Goal: Task Accomplishment & Management: Manage account settings

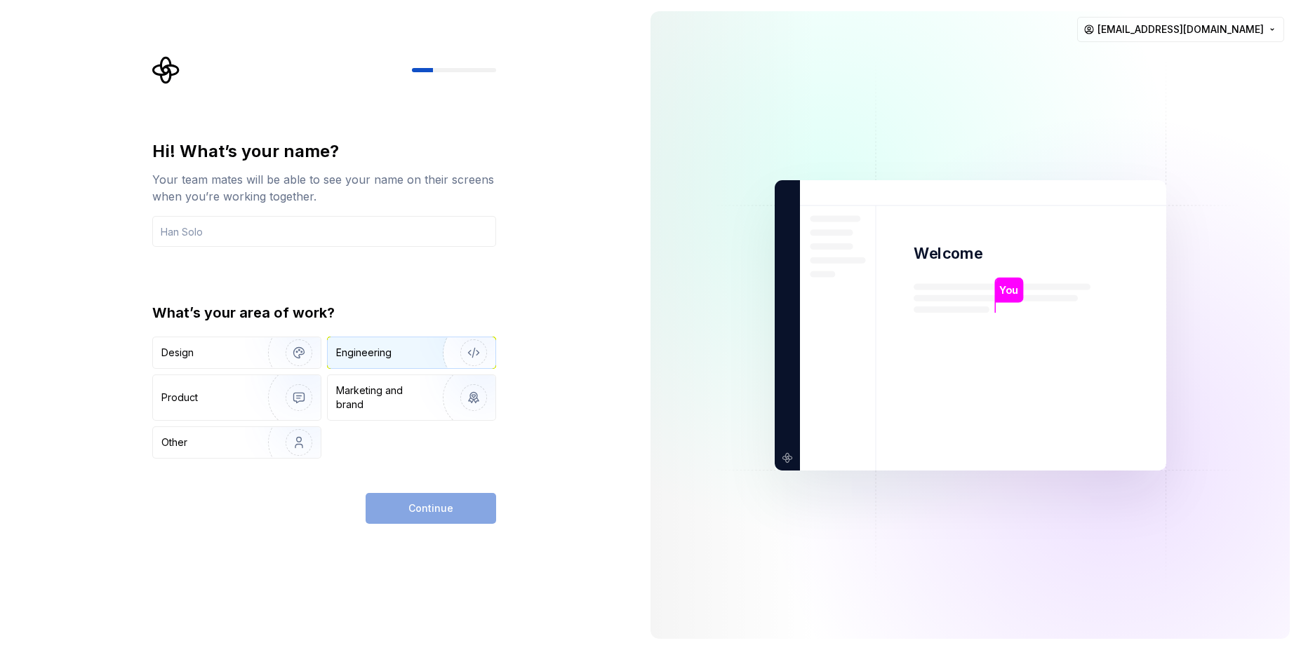
click at [425, 350] on img "button" at bounding box center [465, 353] width 90 height 94
click at [235, 364] on div "Design" at bounding box center [237, 352] width 168 height 31
click at [412, 346] on div "Engineering" at bounding box center [392, 353] width 112 height 14
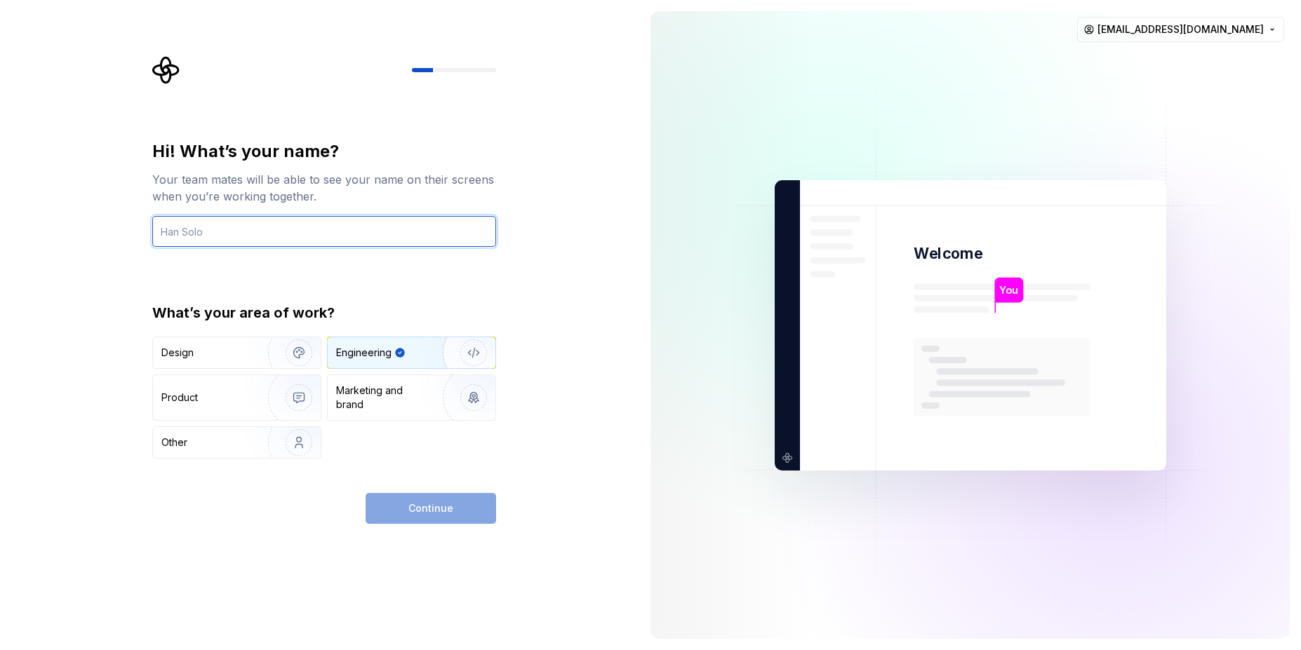
click at [420, 239] on input "text" at bounding box center [324, 231] width 344 height 31
type input "Muthaiga"
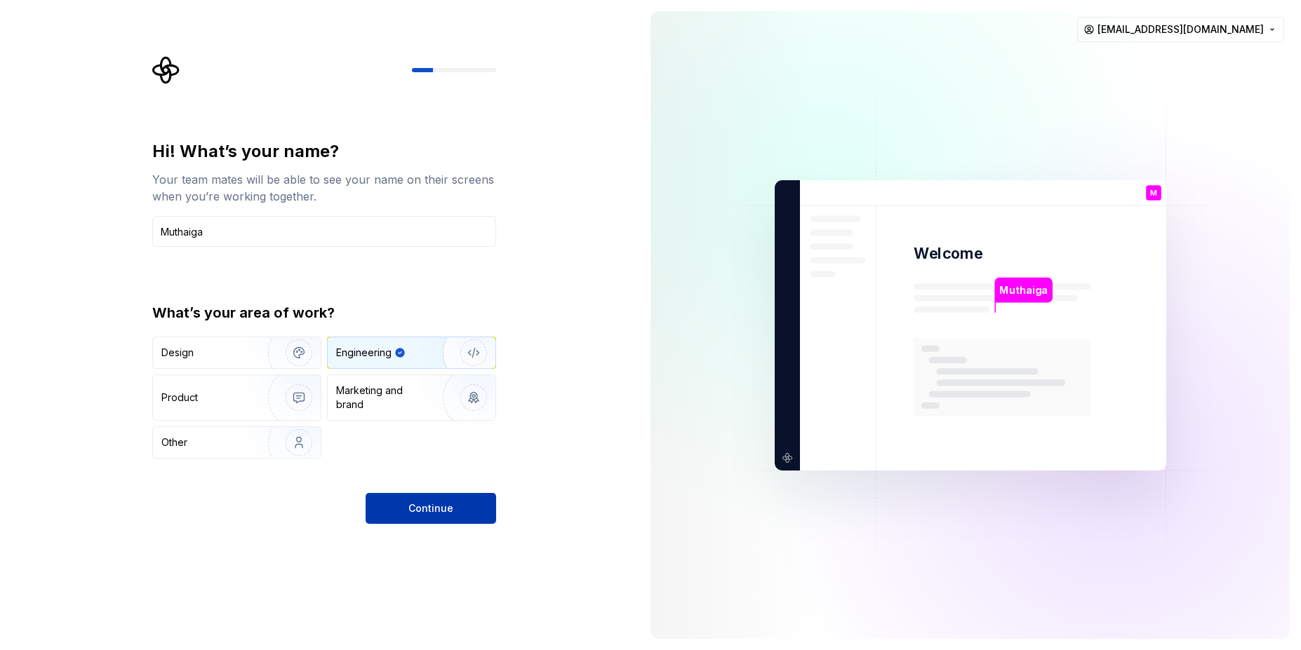
click at [434, 512] on span "Continue" at bounding box center [430, 509] width 45 height 14
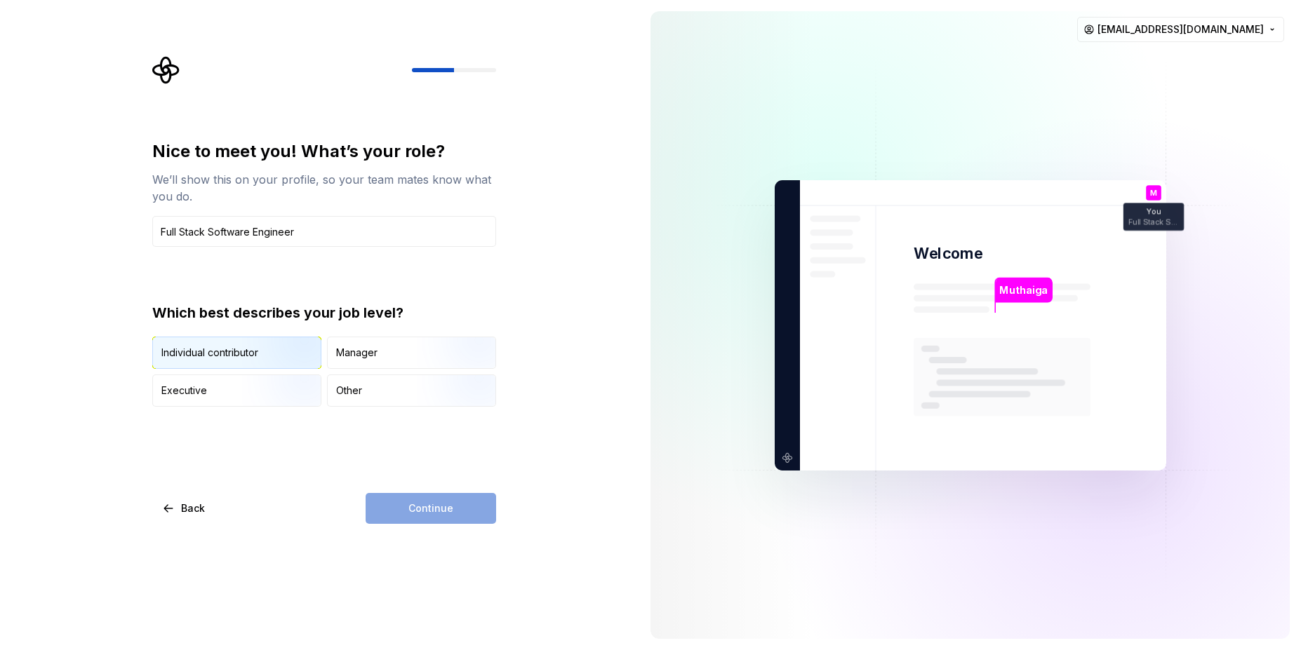
type input "Full Stack Software Engineer"
click at [279, 347] on img "button" at bounding box center [287, 370] width 90 height 94
click at [424, 500] on button "Continue" at bounding box center [430, 508] width 130 height 31
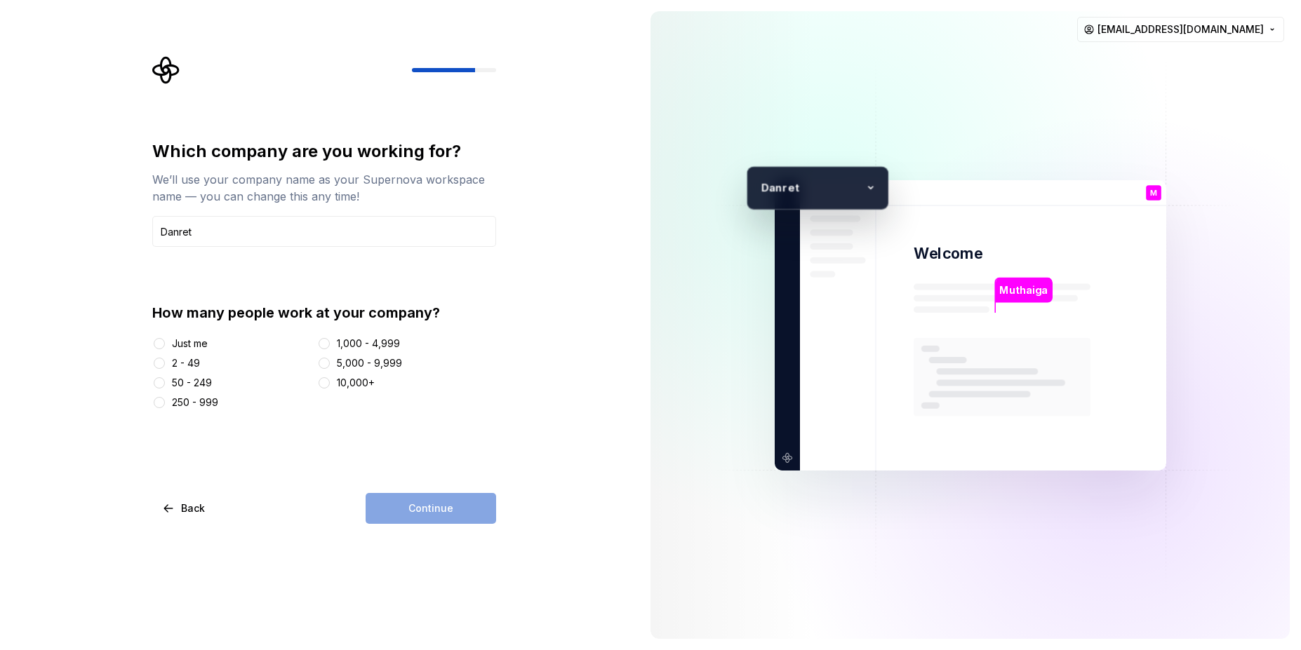
type input "Danret"
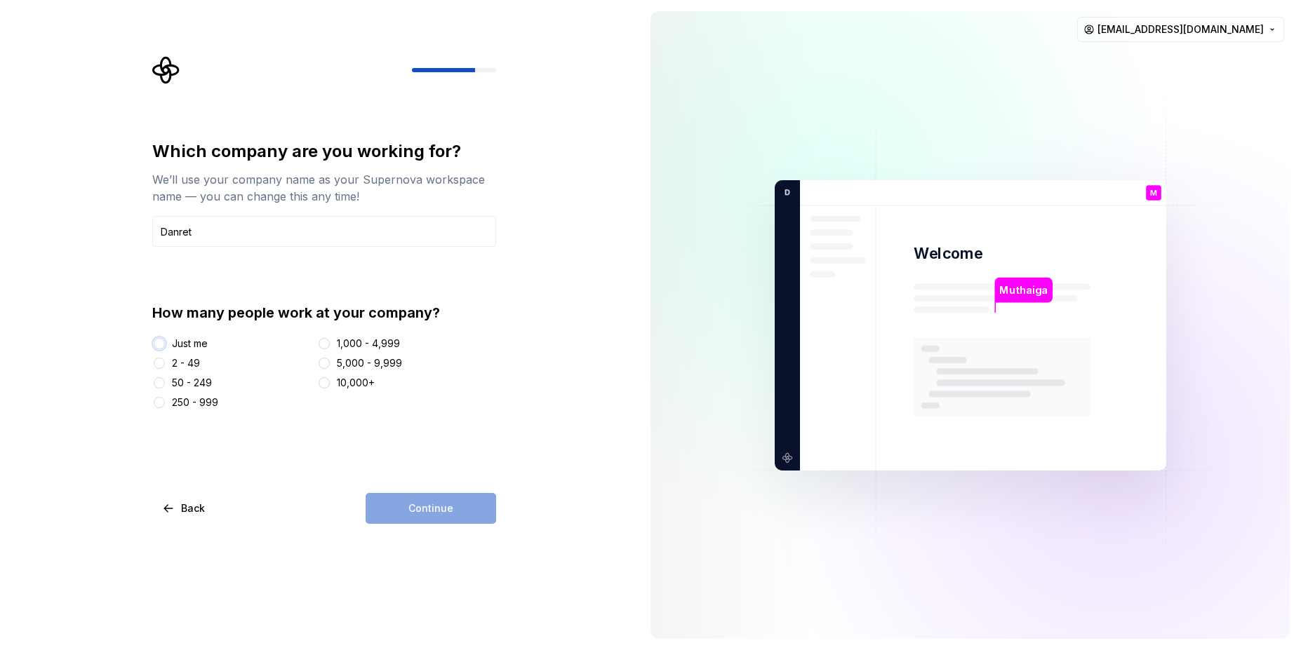
click at [161, 344] on button "Just me" at bounding box center [159, 343] width 11 height 11
click at [463, 506] on button "Continue" at bounding box center [430, 508] width 130 height 31
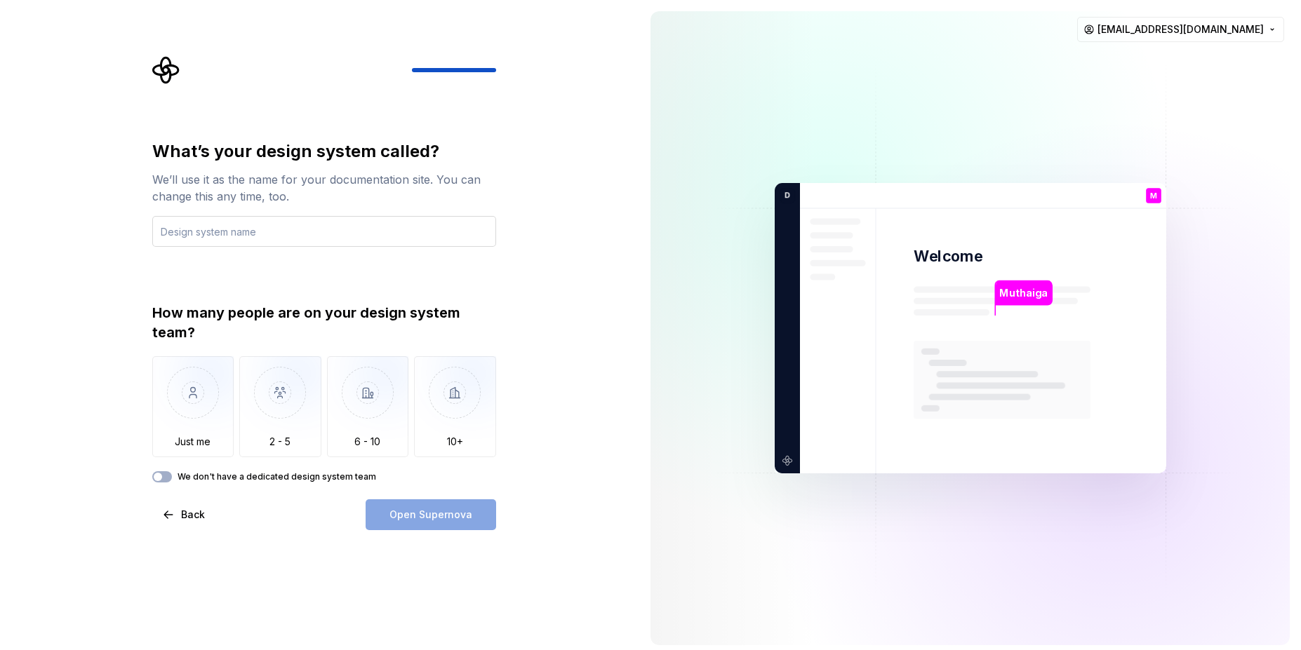
click at [308, 223] on input "text" at bounding box center [324, 231] width 344 height 31
type input "Chek"
click at [196, 399] on img "button" at bounding box center [193, 403] width 82 height 94
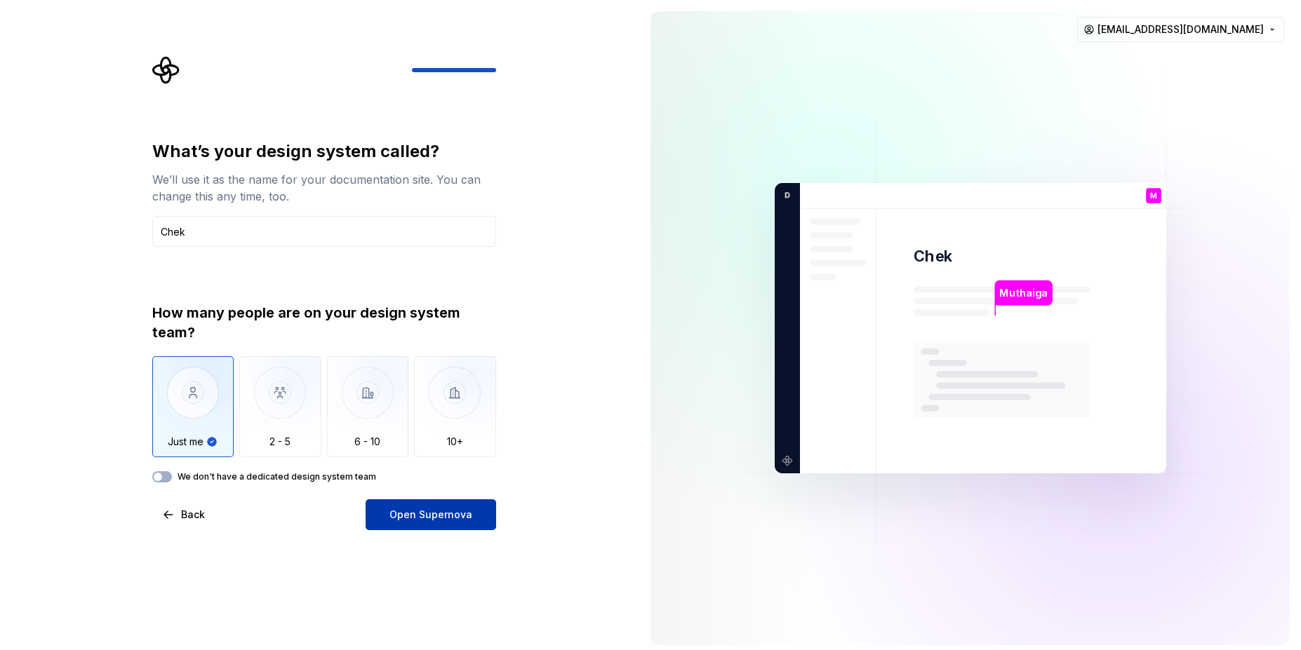
click at [433, 513] on span "Open Supernova" at bounding box center [430, 515] width 83 height 14
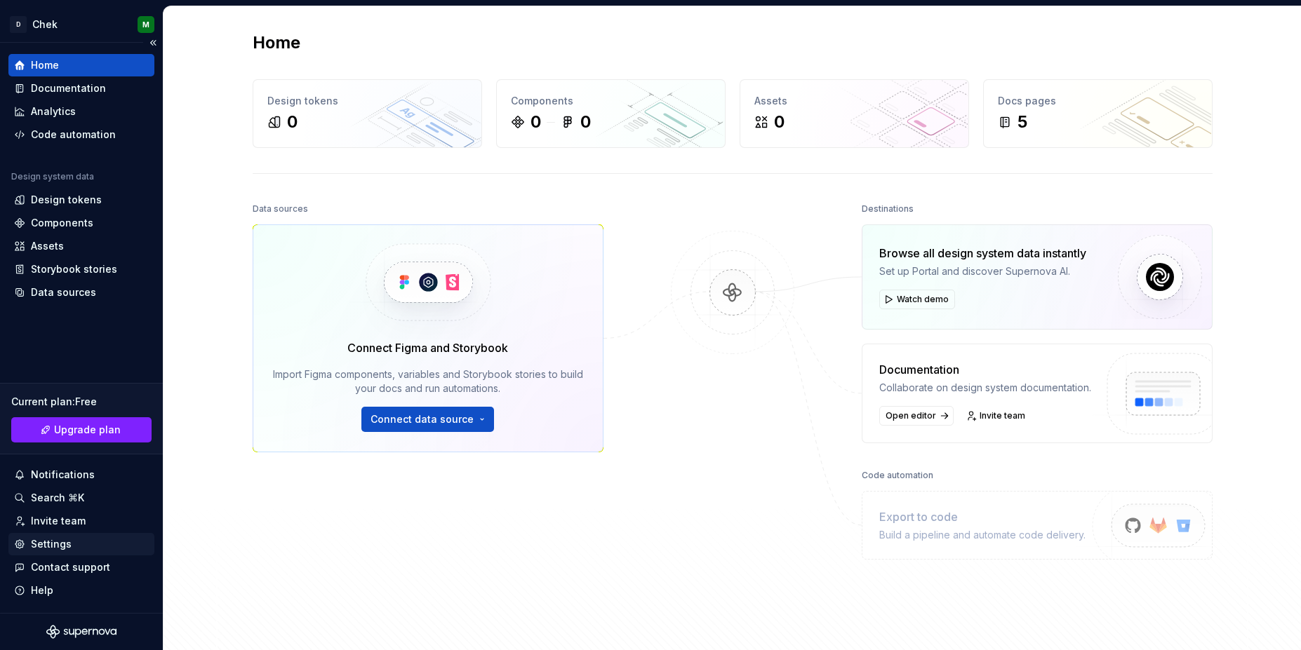
click at [81, 547] on div "Settings" at bounding box center [81, 544] width 135 height 14
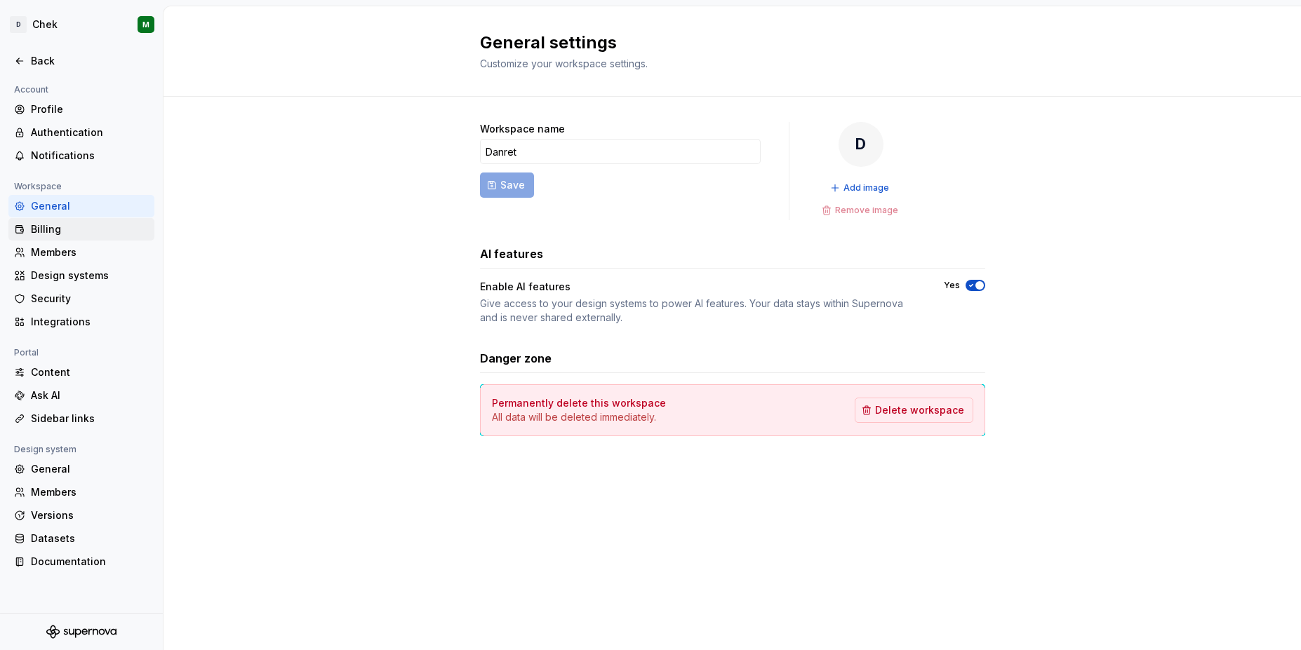
click at [75, 227] on div "Billing" at bounding box center [90, 229] width 118 height 14
